Goal: Task Accomplishment & Management: Use online tool/utility

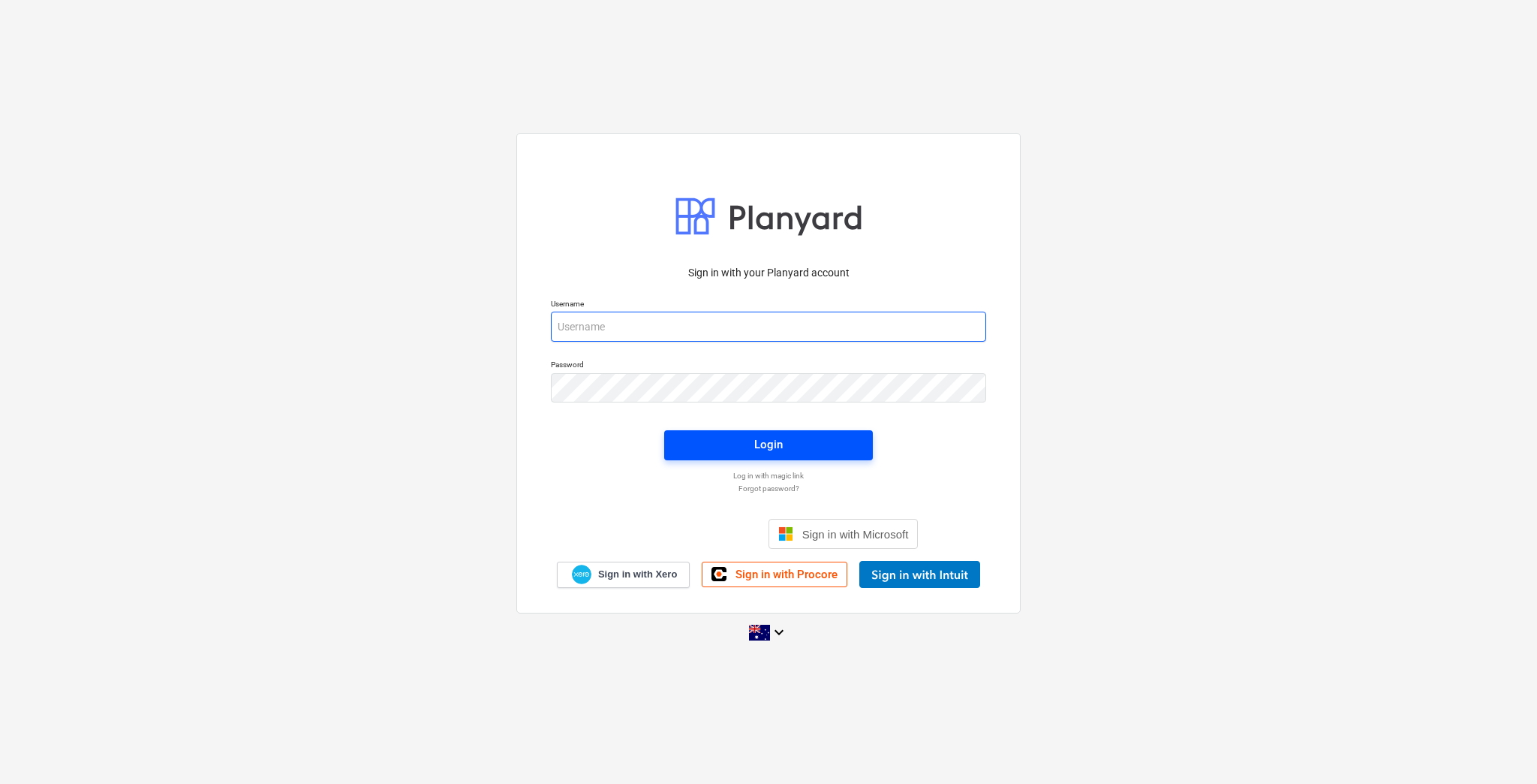
type input "[EMAIL_ADDRESS][DOMAIN_NAME]"
click at [750, 443] on span "Login" at bounding box center [768, 444] width 173 height 19
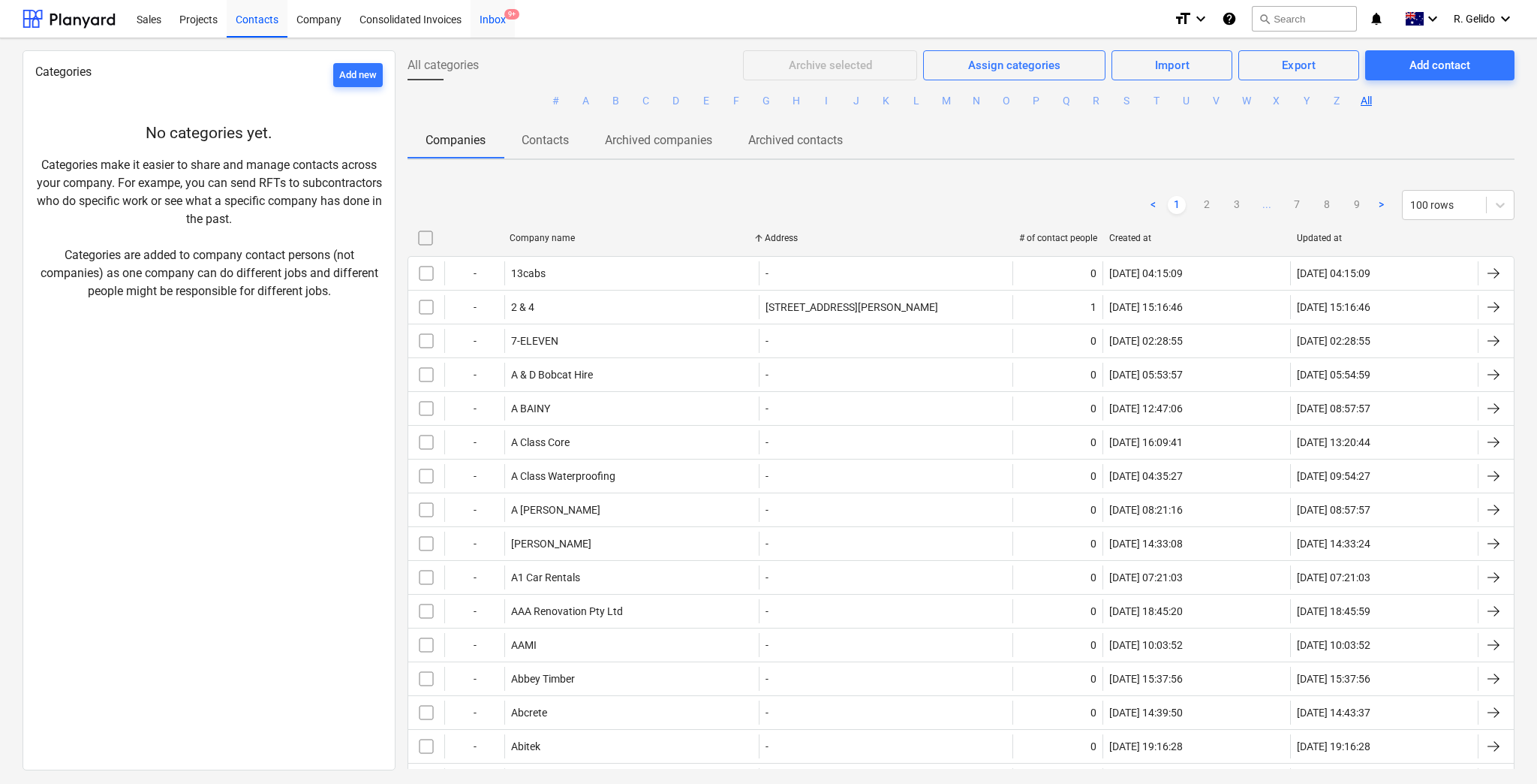
click at [503, 15] on div "Inbox 9+" at bounding box center [492, 18] width 45 height 38
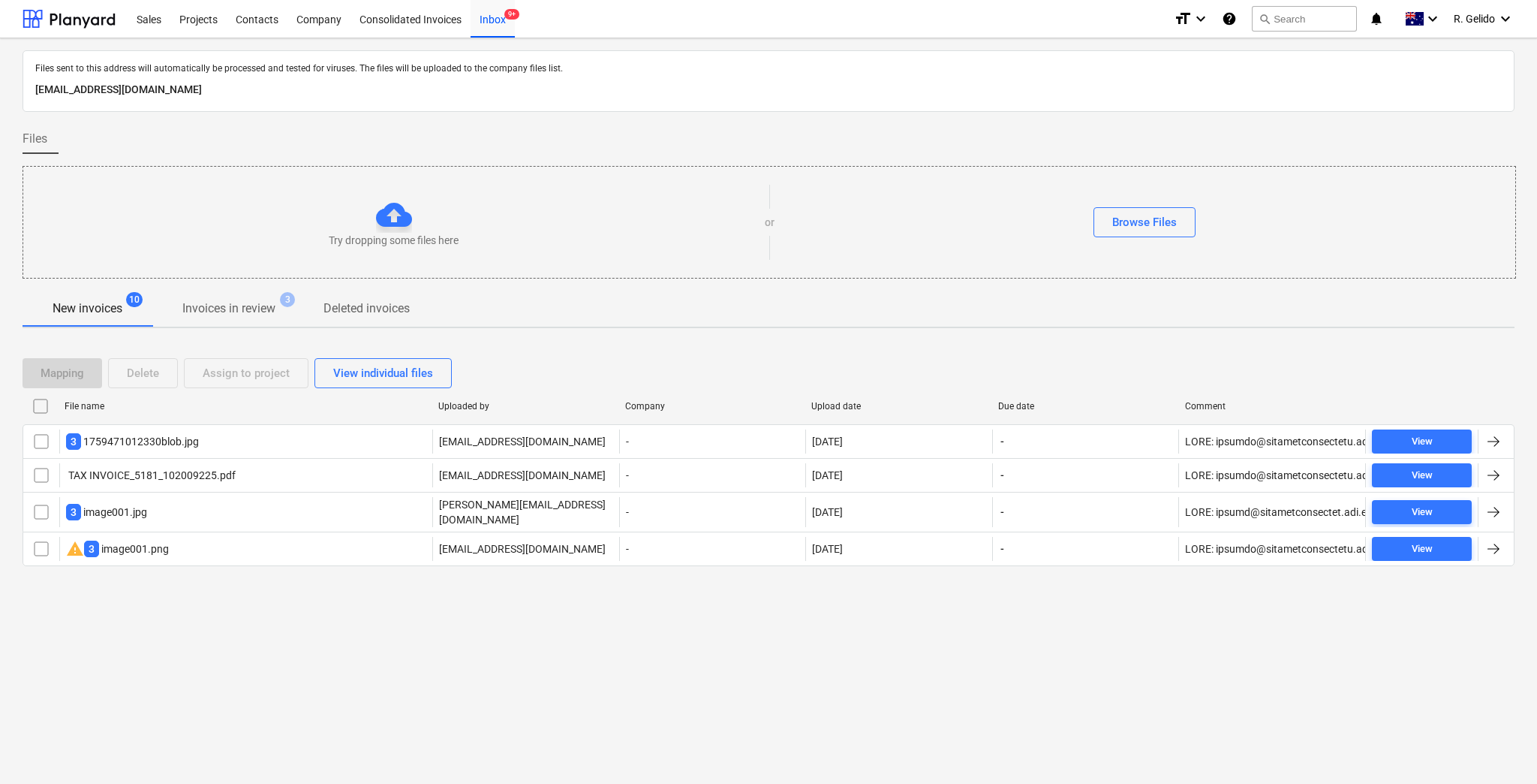
click at [295, 89] on p "[EMAIL_ADDRESS][DOMAIN_NAME]" at bounding box center [769, 89] width 1467 height 18
copy p "[EMAIL_ADDRESS][DOMAIN_NAME]"
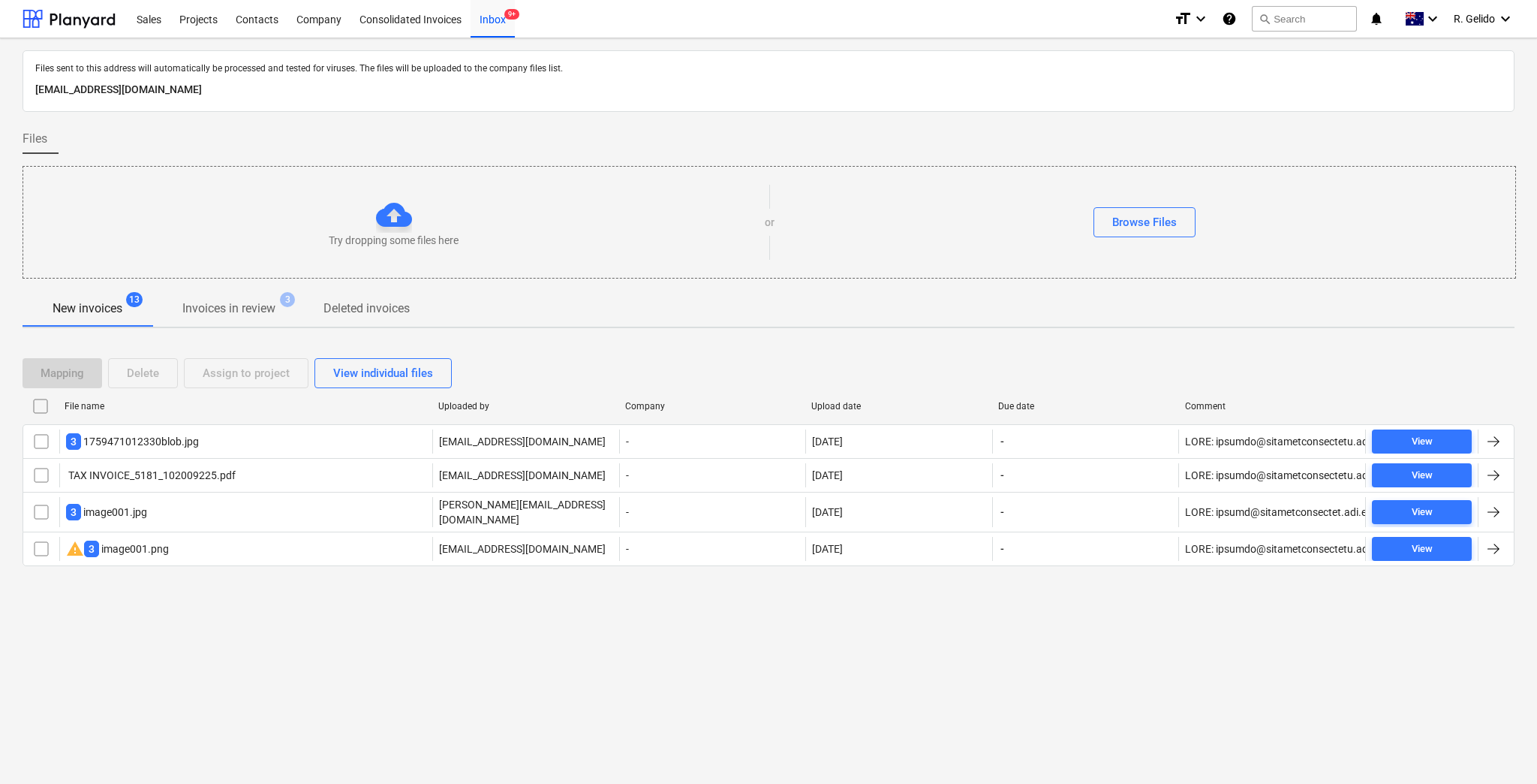
click at [298, 622] on div "Files sent to this address will automatically be processed and tested for virus…" at bounding box center [768, 411] width 1537 height 745
click at [254, 626] on div "Files sent to this address will automatically be processed and tested for virus…" at bounding box center [768, 411] width 1537 height 745
click at [438, 10] on div "Consolidated Invoices" at bounding box center [411, 18] width 120 height 38
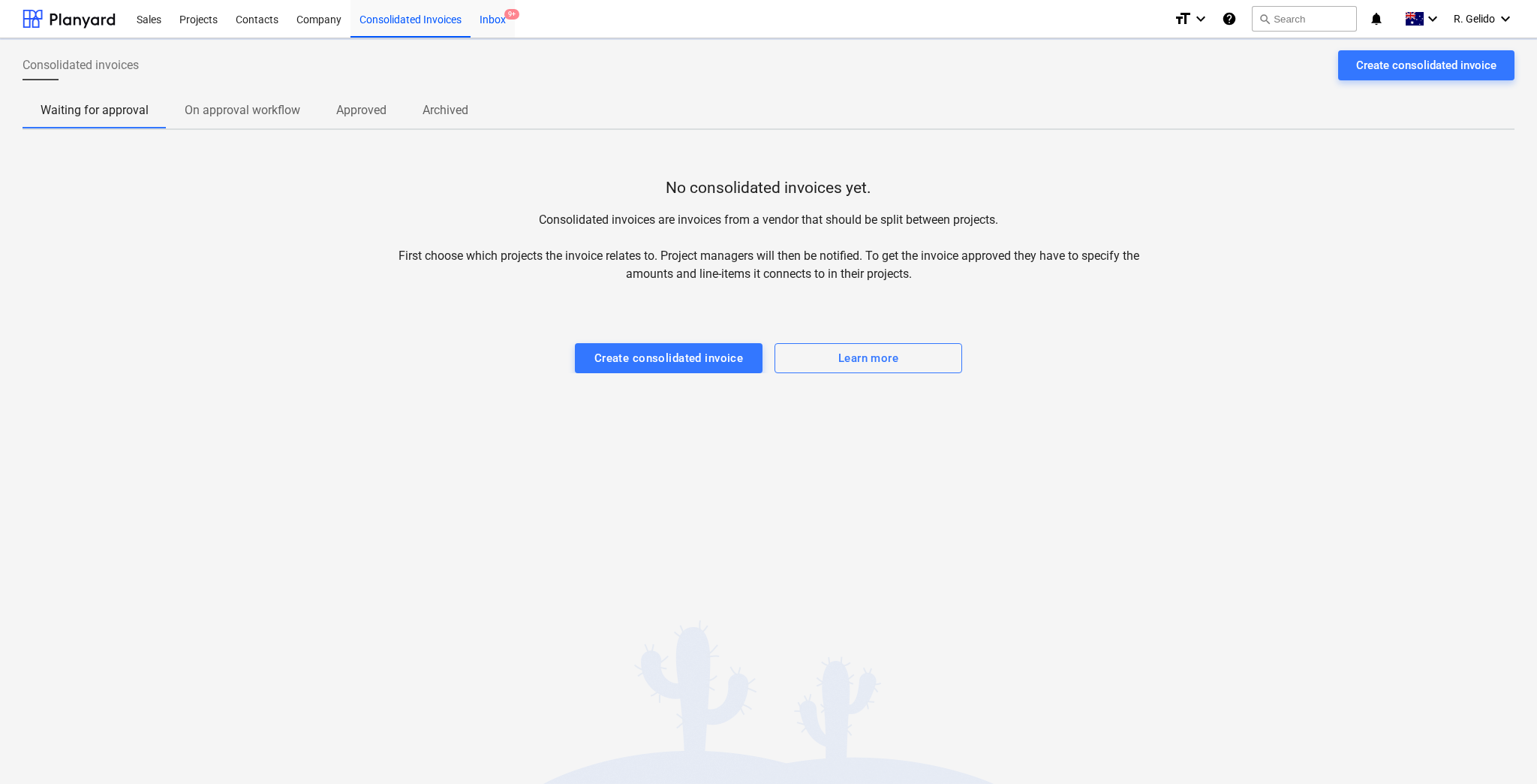
click at [498, 17] on div "Inbox 9+" at bounding box center [492, 18] width 45 height 38
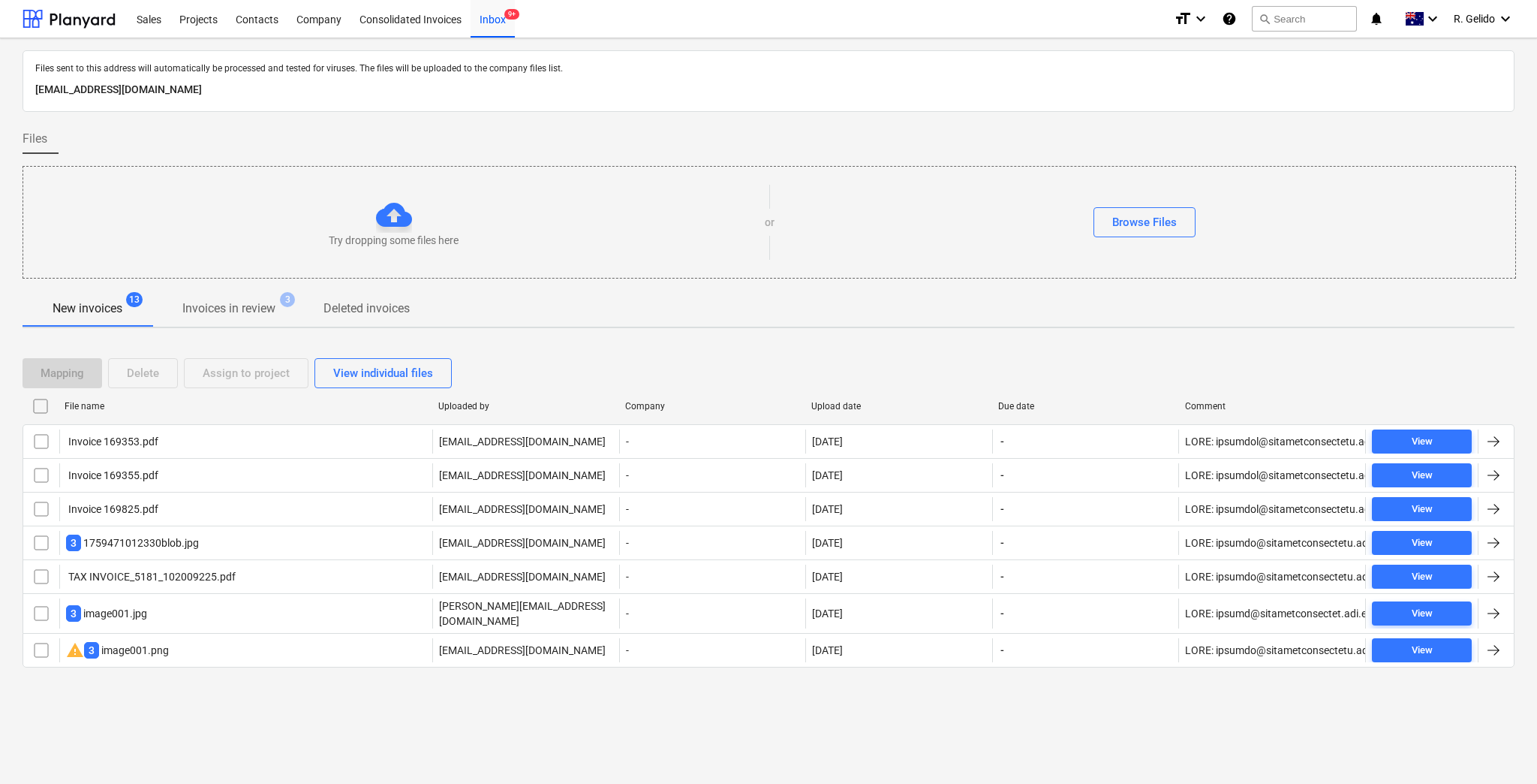
click at [405, 585] on div "TAX INVOICE_5181_102009225.pdf" at bounding box center [245, 577] width 374 height 24
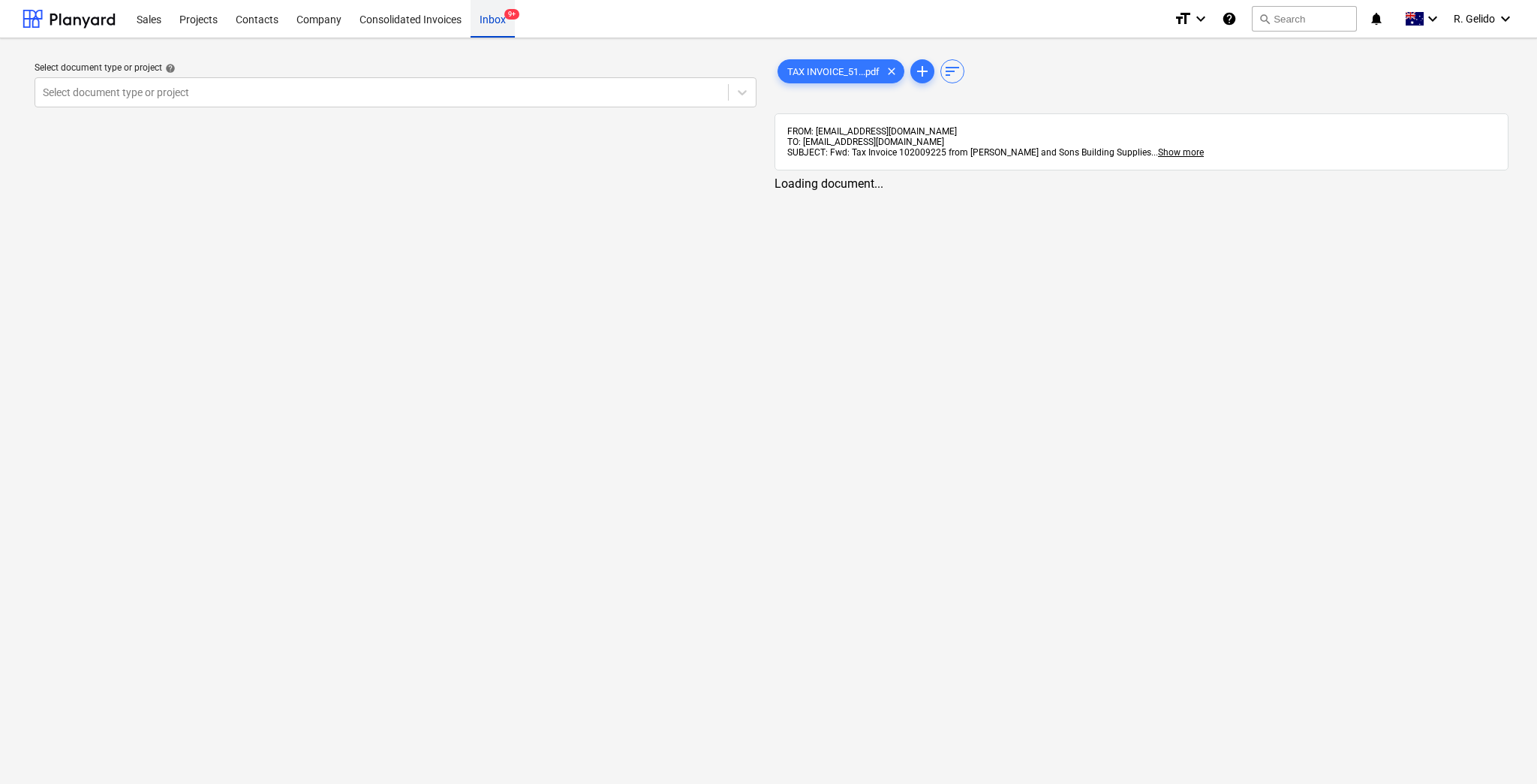
click at [504, 13] on span "9+" at bounding box center [512, 14] width 15 height 10
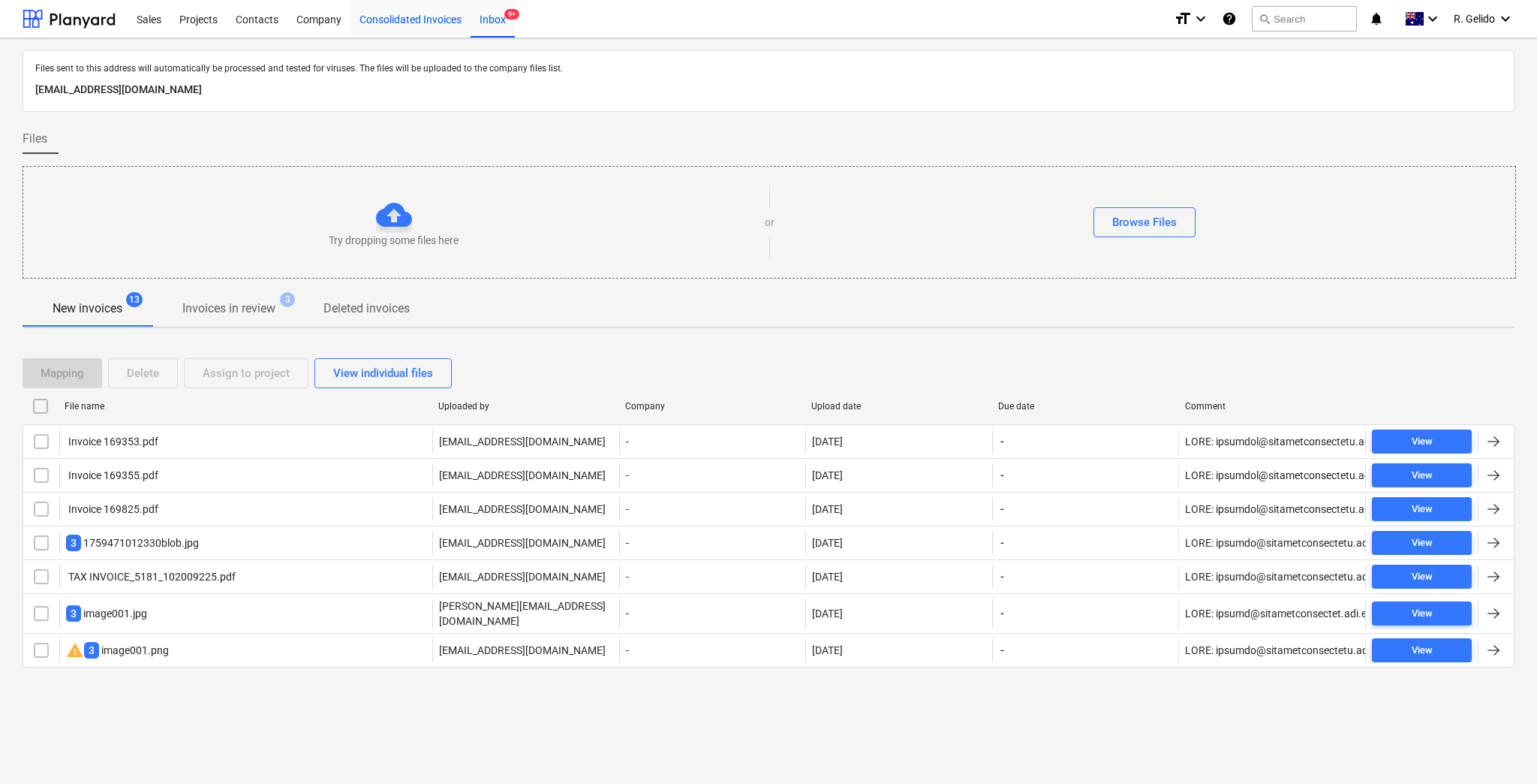
click at [447, 15] on div "Consolidated Invoices" at bounding box center [411, 18] width 120 height 38
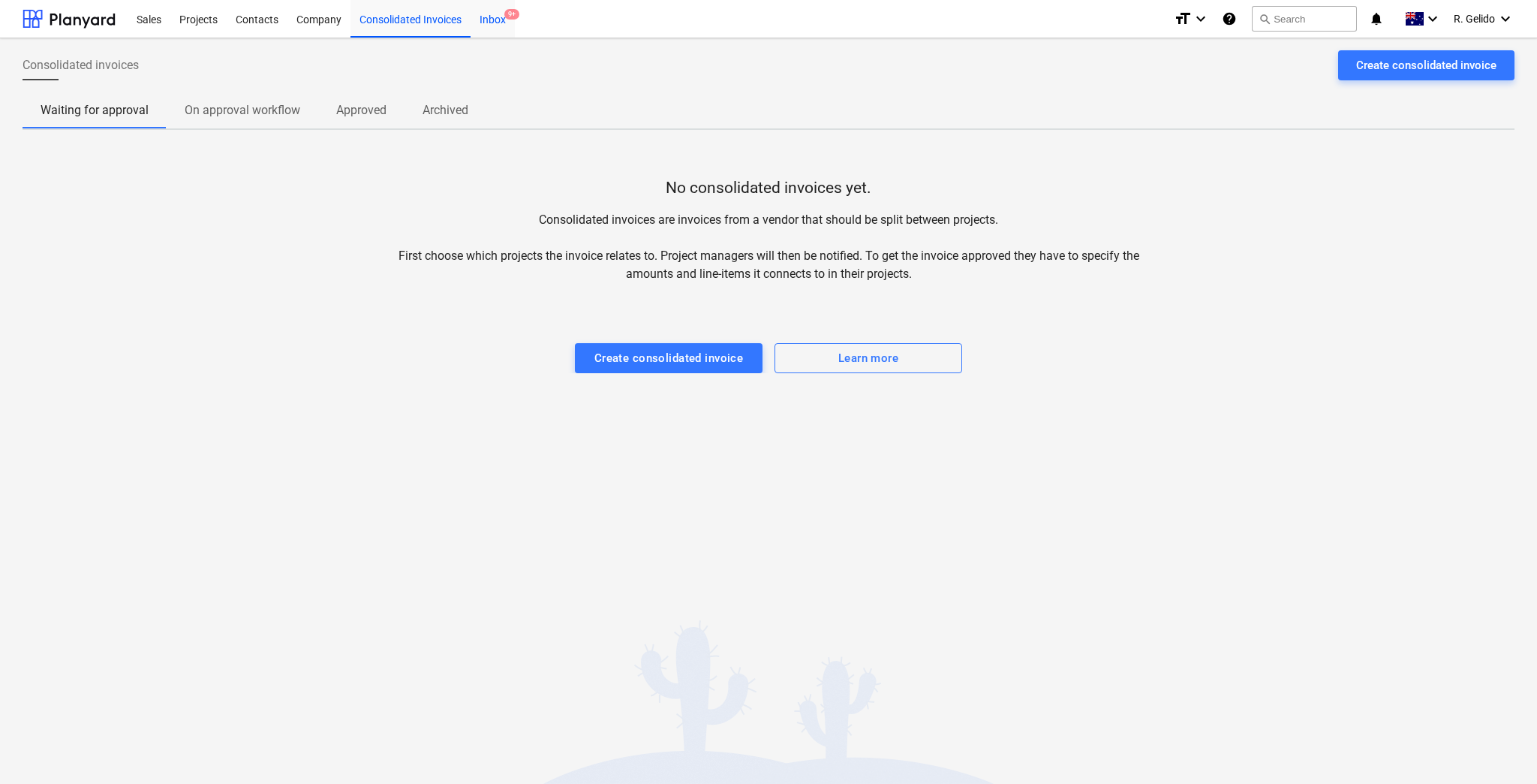
click at [497, 16] on div "Inbox 9+" at bounding box center [492, 18] width 45 height 38
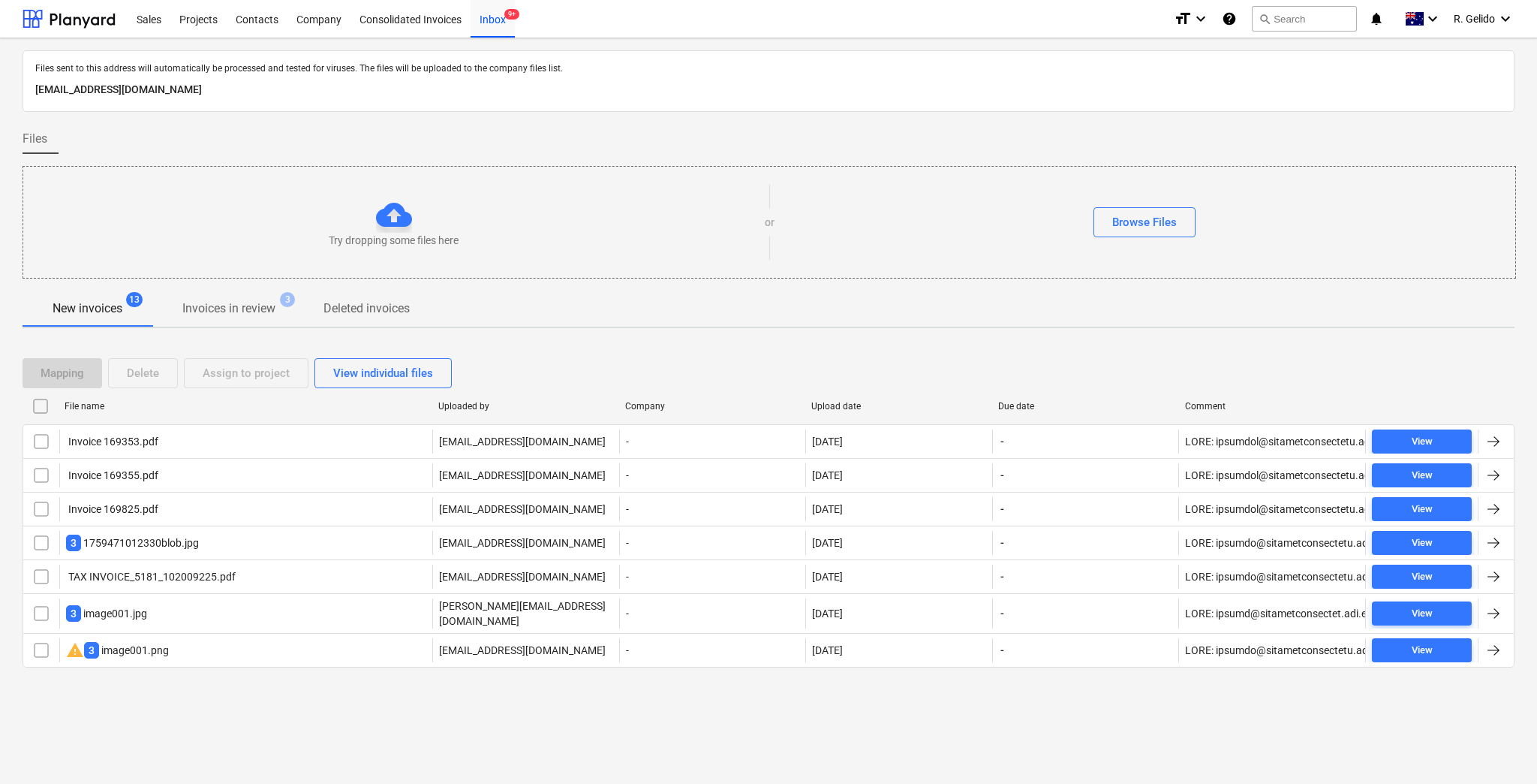
click at [287, 708] on div "Files sent to this address will automatically be processed and tested for virus…" at bounding box center [768, 411] width 1537 height 745
